Goal: Obtain resource: Download file/media

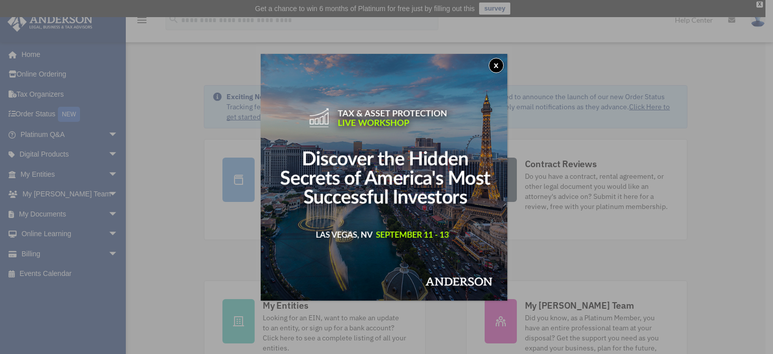
click at [497, 62] on button "x" at bounding box center [495, 65] width 15 height 15
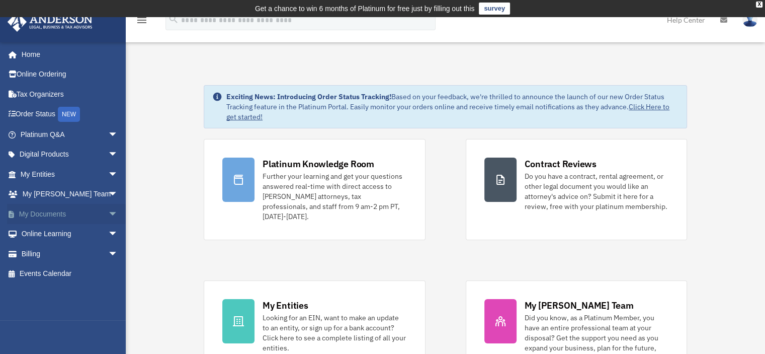
click at [50, 211] on link "My Documents arrow_drop_down" at bounding box center [70, 214] width 126 height 20
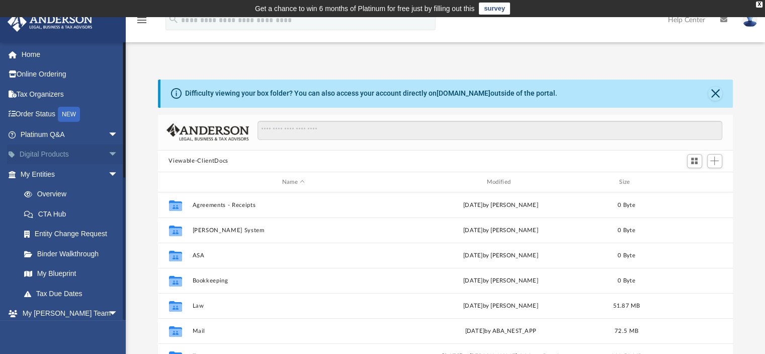
scroll to position [221, 567]
click at [37, 91] on link "Tax Organizers" at bounding box center [70, 94] width 126 height 20
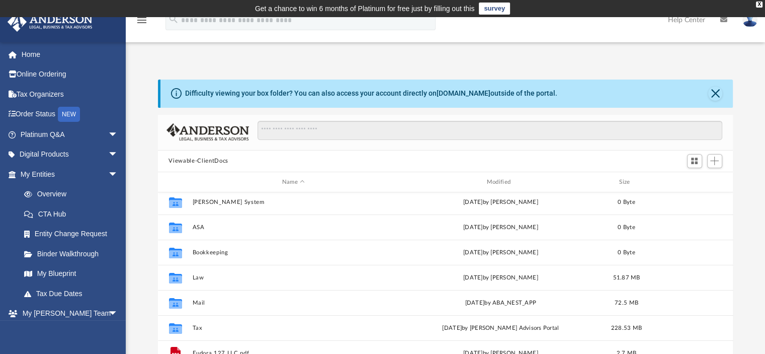
scroll to position [101, 0]
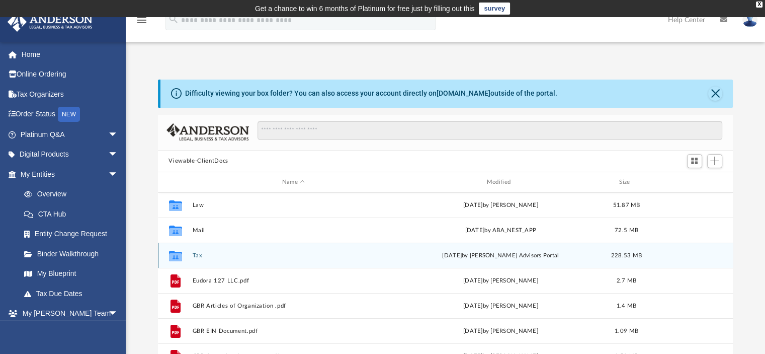
click at [179, 257] on icon "grid" at bounding box center [174, 257] width 13 height 8
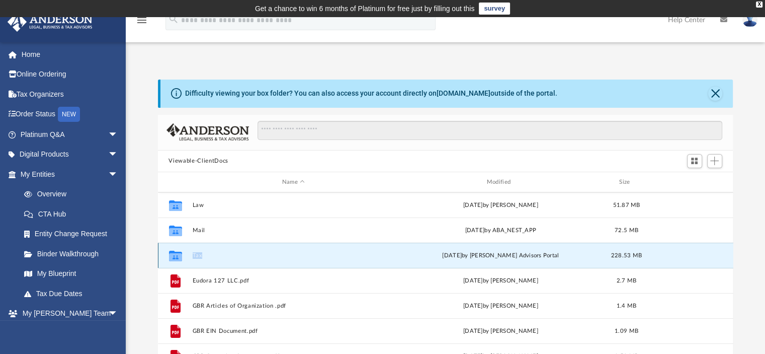
click at [179, 256] on icon "grid" at bounding box center [174, 257] width 13 height 8
click at [196, 252] on button "Tax" at bounding box center [293, 255] width 203 height 7
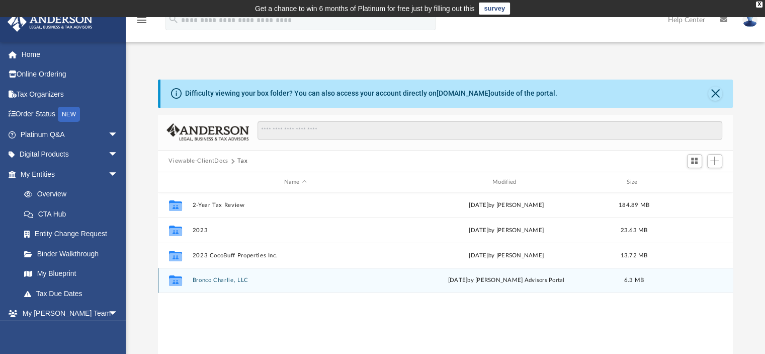
click at [202, 280] on button "Bronco Charlie, LLC" at bounding box center [295, 280] width 206 height 7
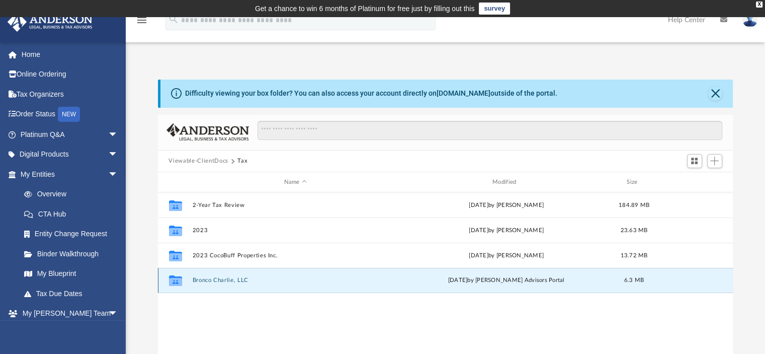
click at [202, 280] on button "Bronco Charlie, LLC" at bounding box center [295, 280] width 206 height 7
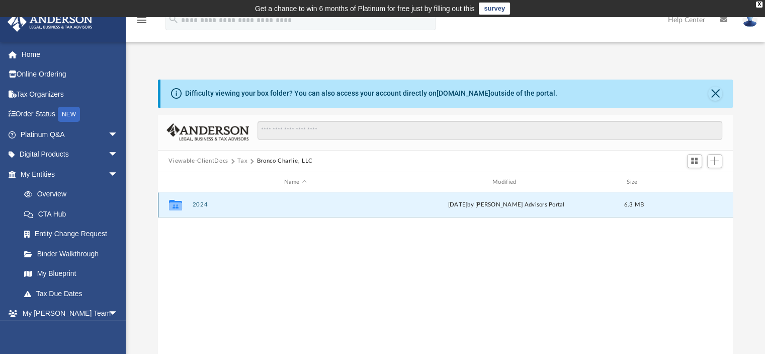
click at [197, 204] on button "2024" at bounding box center [295, 205] width 206 height 7
click at [233, 204] on button "Digital Tax Organizer" at bounding box center [295, 205] width 206 height 7
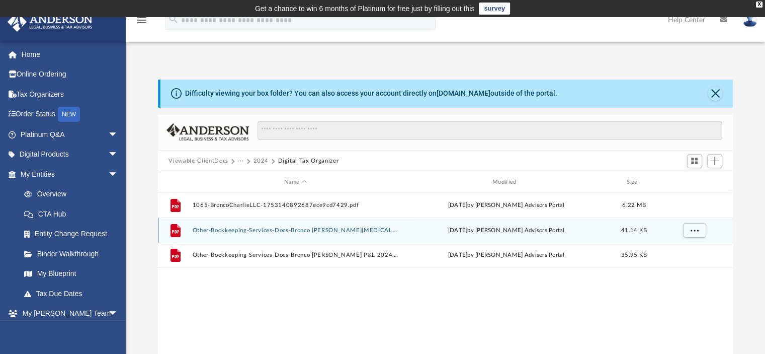
click at [258, 228] on button "Other-Bookkeeping-Services-Docs-Bronco Charlie Bal Sheet 12.31.24-1753138415687…" at bounding box center [295, 230] width 206 height 7
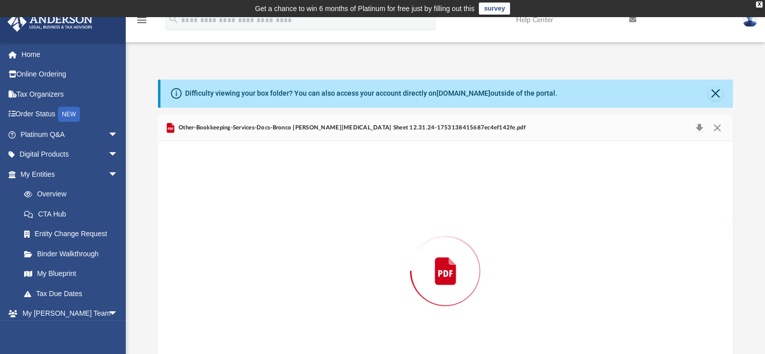
scroll to position [47, 0]
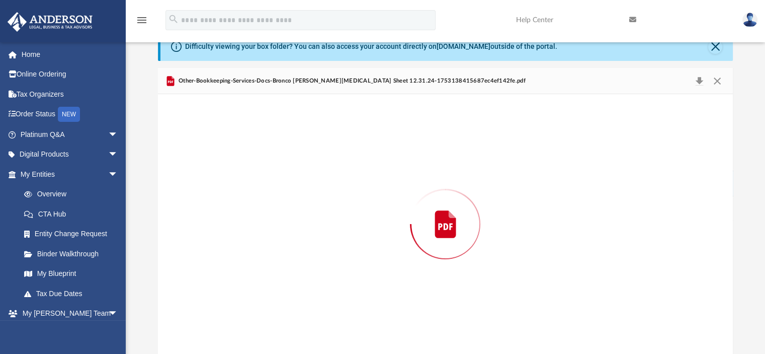
click at [258, 228] on div "Preview" at bounding box center [445, 224] width 575 height 260
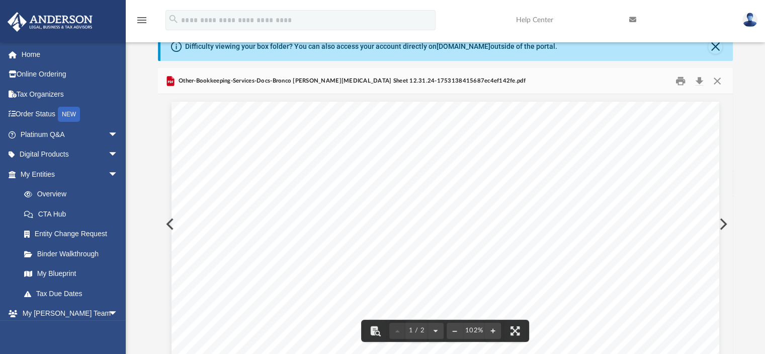
scroll to position [0, 0]
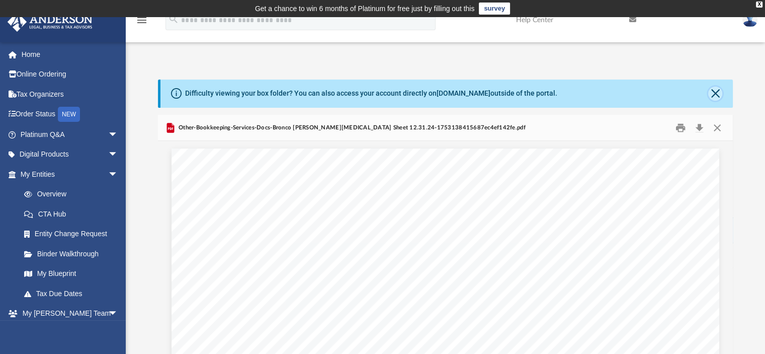
click at [715, 97] on button "Close" at bounding box center [715, 94] width 14 height 14
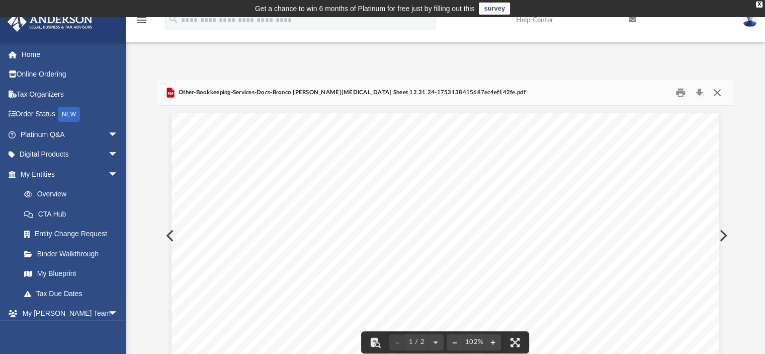
click at [714, 90] on button "Close" at bounding box center [717, 93] width 18 height 16
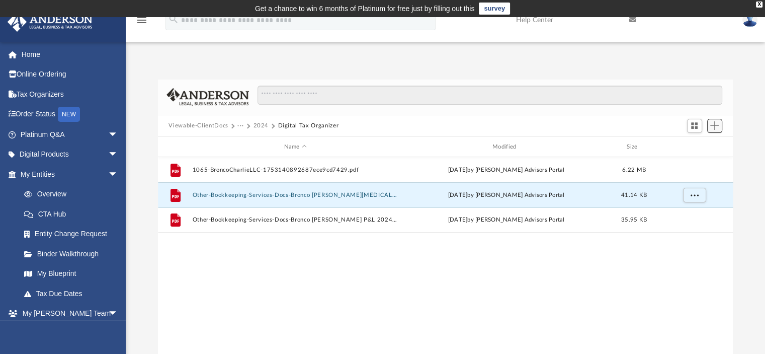
click at [712, 124] on span "Add" at bounding box center [714, 125] width 9 height 9
click at [701, 144] on li "Upload" at bounding box center [700, 145] width 32 height 11
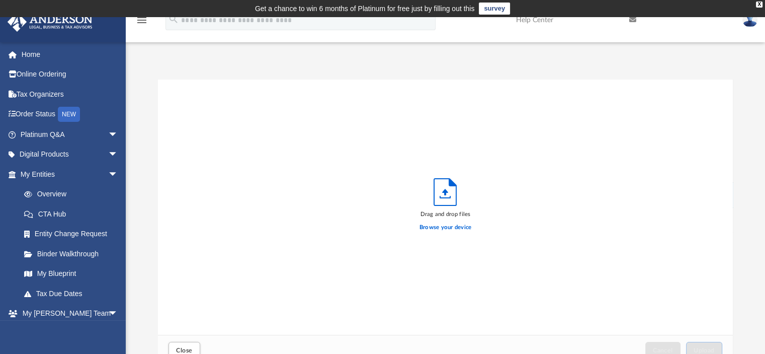
scroll to position [247, 567]
click at [427, 227] on label "Browse your device" at bounding box center [445, 227] width 52 height 9
click at [0, 0] on input "Browse your device" at bounding box center [0, 0] width 0 height 0
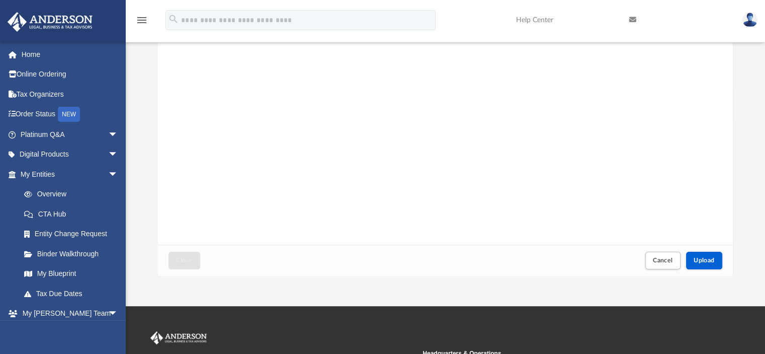
scroll to position [101, 0]
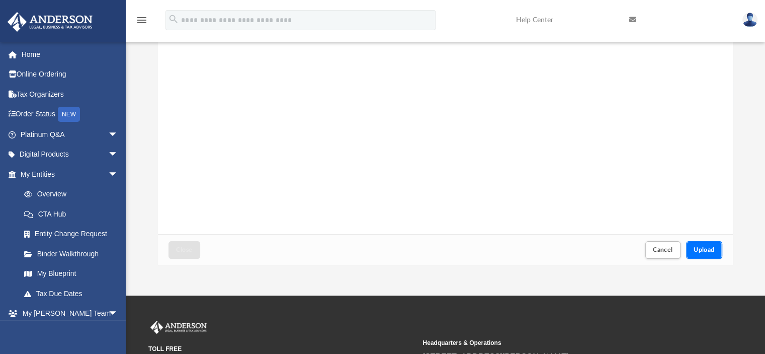
click at [702, 248] on span "Upload" at bounding box center [704, 249] width 21 height 6
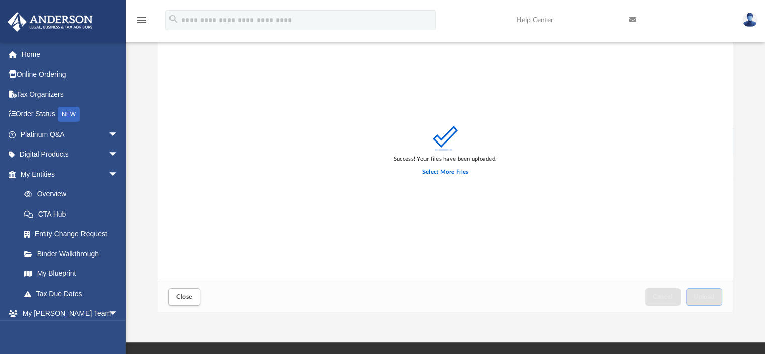
scroll to position [0, 0]
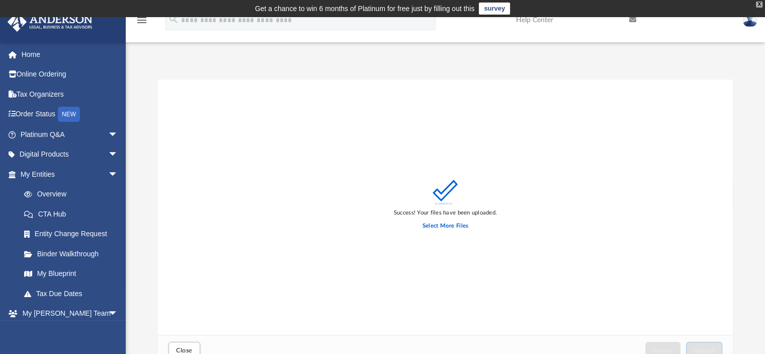
click at [761, 2] on div "X" at bounding box center [759, 5] width 7 height 6
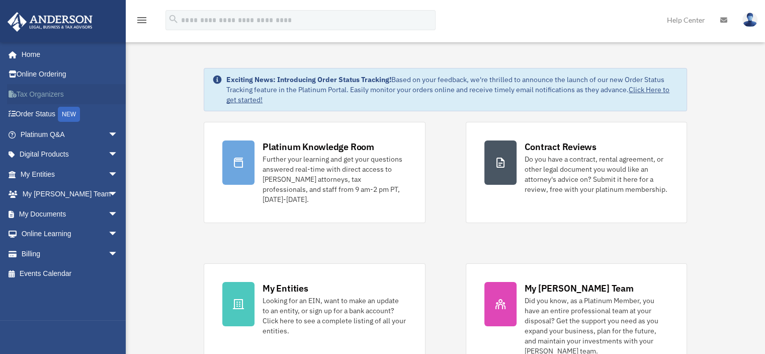
click at [50, 93] on link "Tax Organizers" at bounding box center [70, 94] width 126 height 20
click at [108, 211] on span "arrow_drop_down" at bounding box center [118, 214] width 20 height 21
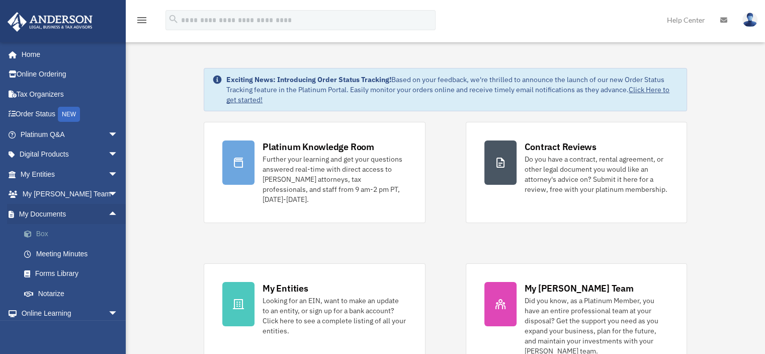
click at [43, 234] on link "Box" at bounding box center [73, 234] width 119 height 20
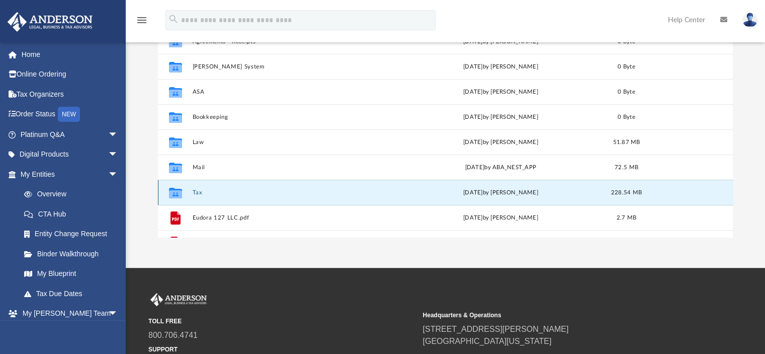
click at [195, 193] on button "Tax" at bounding box center [293, 192] width 203 height 7
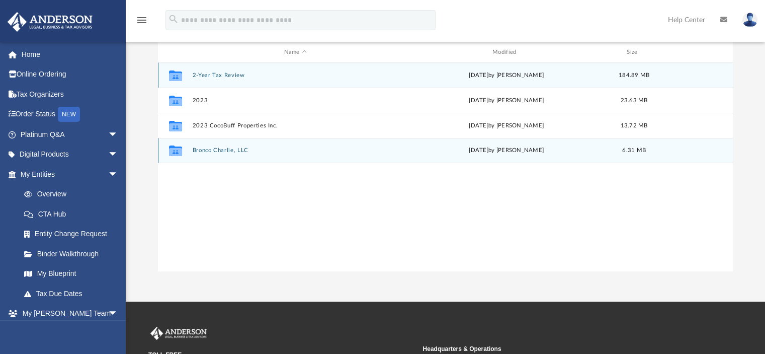
scroll to position [96, 0]
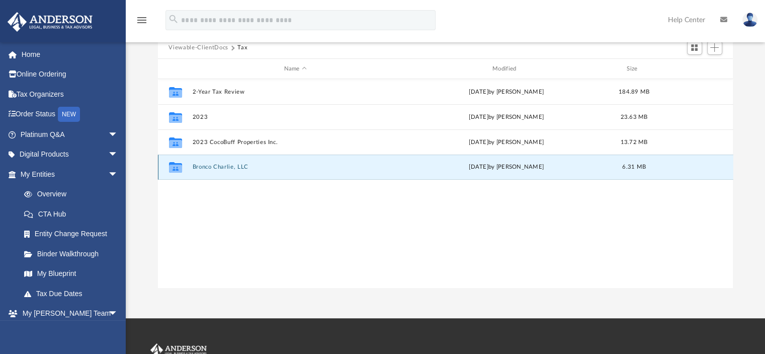
click at [215, 167] on button "Bronco Charlie, LLC" at bounding box center [295, 167] width 206 height 7
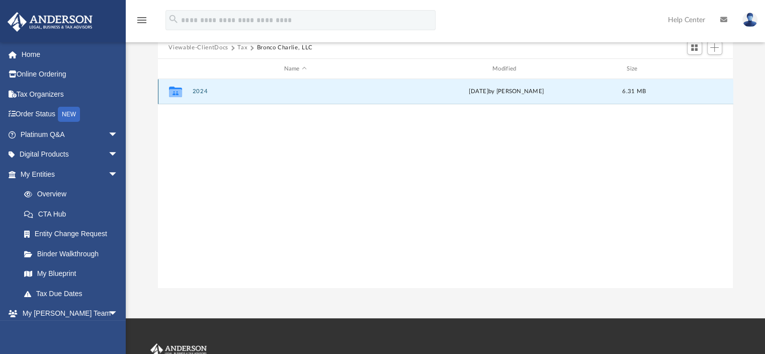
click at [196, 92] on button "2024" at bounding box center [295, 92] width 206 height 7
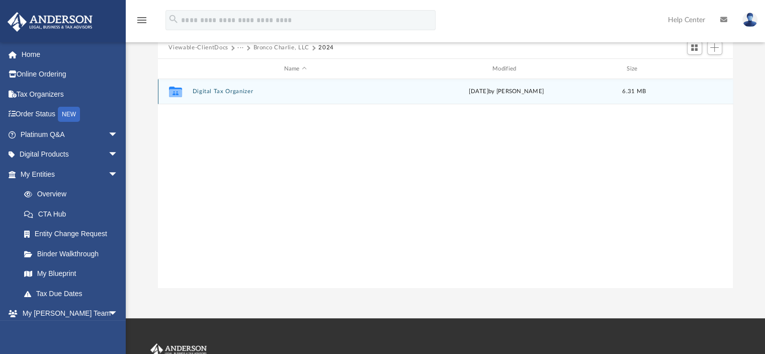
click at [171, 93] on icon "grid" at bounding box center [174, 93] width 13 height 8
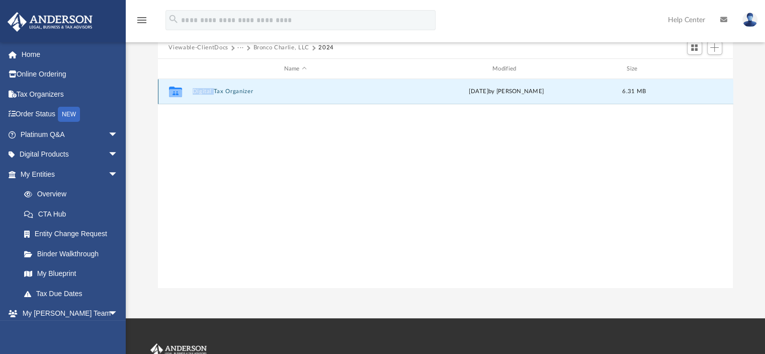
click at [171, 93] on icon "grid" at bounding box center [174, 93] width 13 height 8
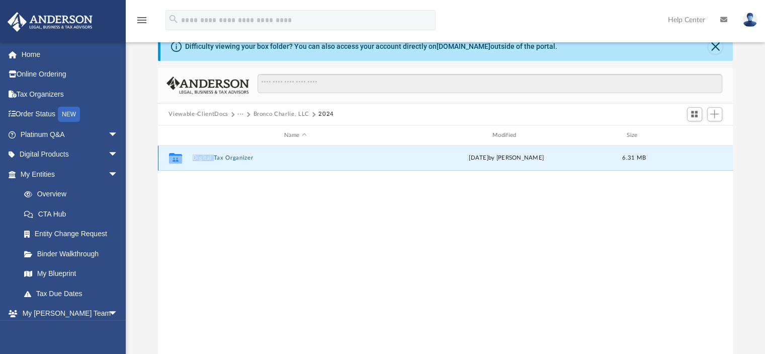
scroll to position [0, 0]
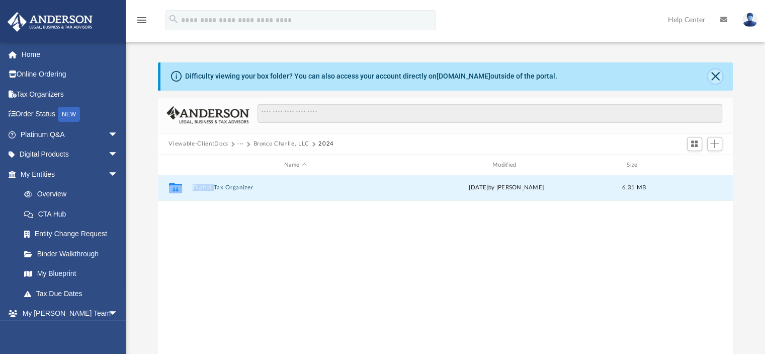
click at [714, 74] on button "Close" at bounding box center [715, 76] width 14 height 14
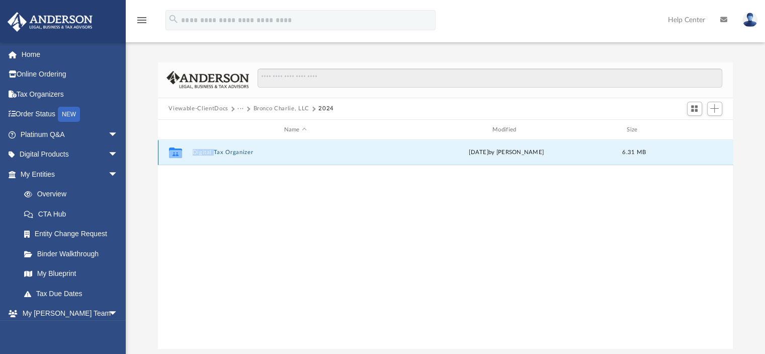
click at [229, 153] on button "Digital Tax Organizer" at bounding box center [295, 152] width 206 height 7
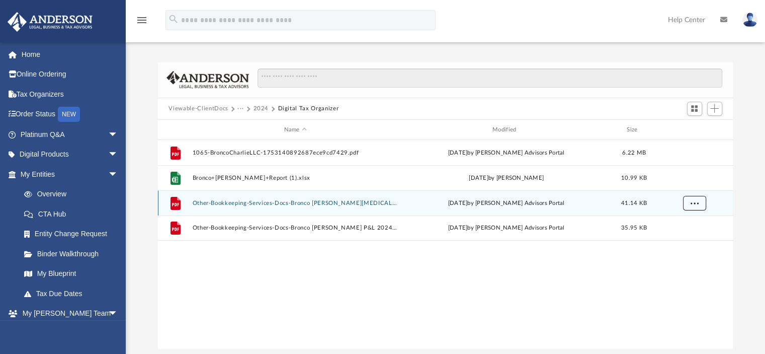
click at [693, 204] on span "More options" at bounding box center [694, 203] width 8 height 6
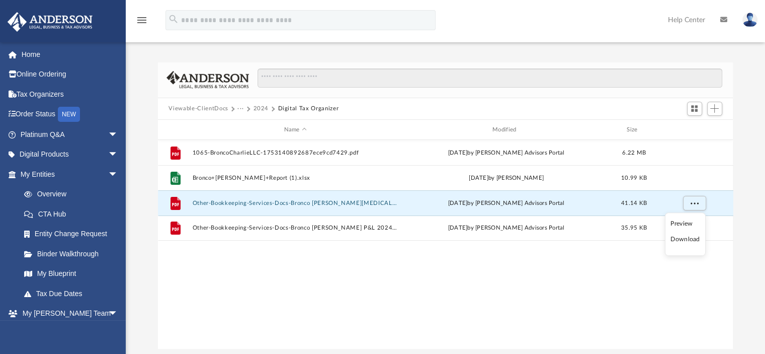
click at [679, 224] on li "Preview" at bounding box center [684, 223] width 29 height 11
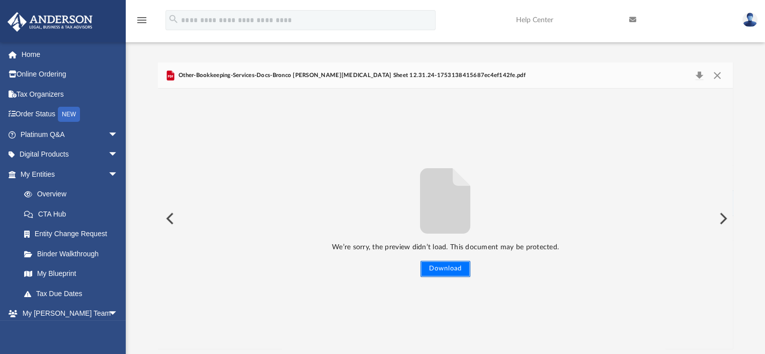
click at [446, 265] on button "Download" at bounding box center [445, 269] width 50 height 16
